Goal: Transaction & Acquisition: Purchase product/service

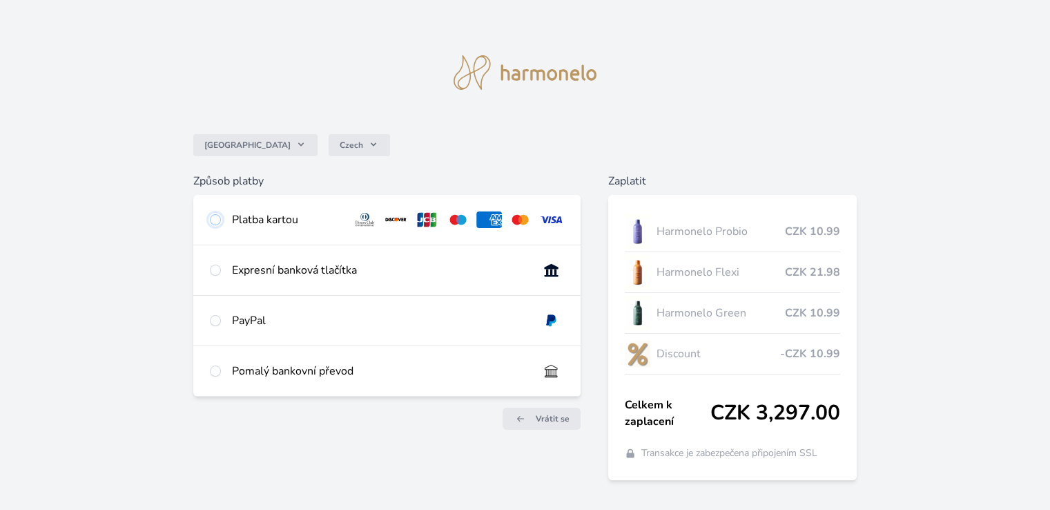
click at [218, 218] on input "radio" at bounding box center [215, 219] width 11 height 11
radio input "true"
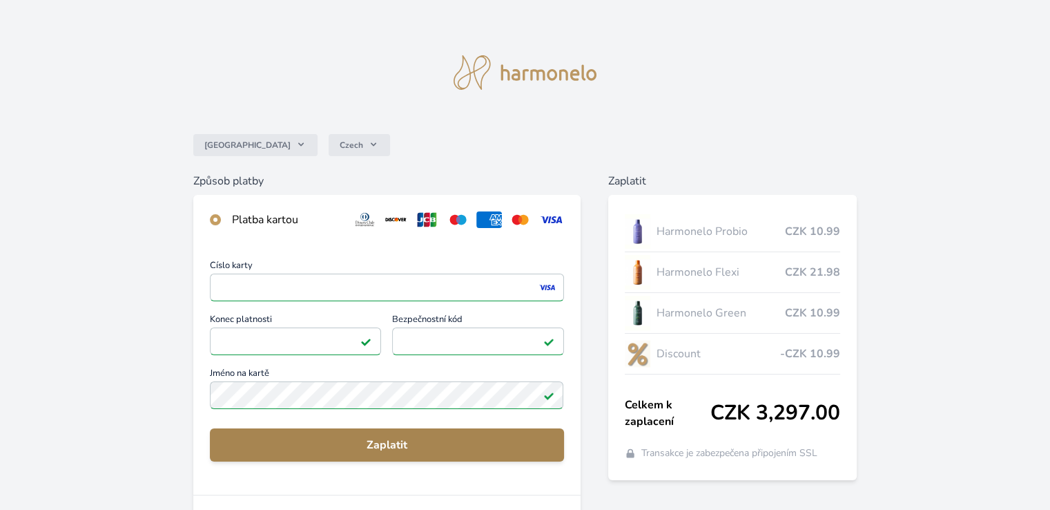
click at [387, 451] on span "Zaplatit" at bounding box center [386, 444] width 331 height 17
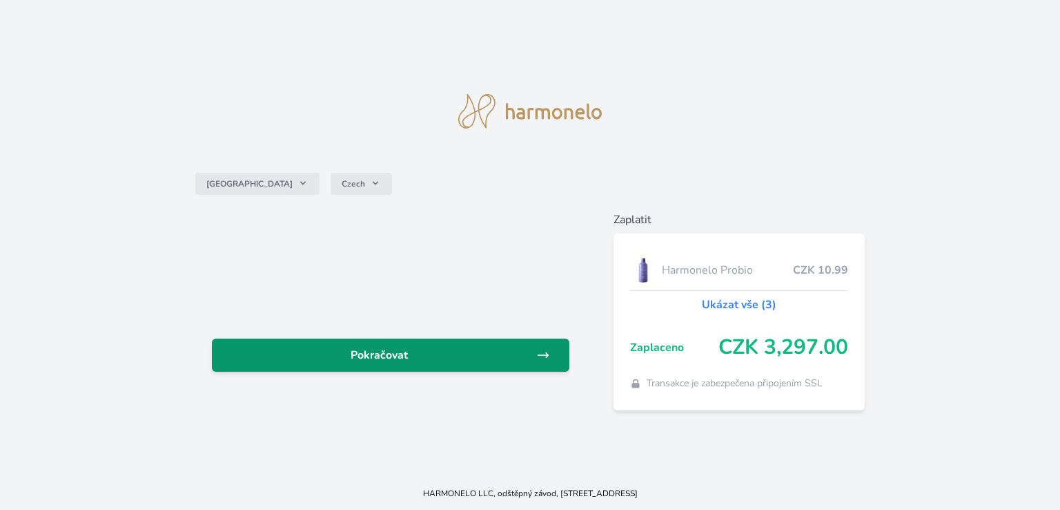
click at [387, 360] on span "Pokračovat" at bounding box center [379, 355] width 313 height 17
